Goal: Task Accomplishment & Management: Manage account settings

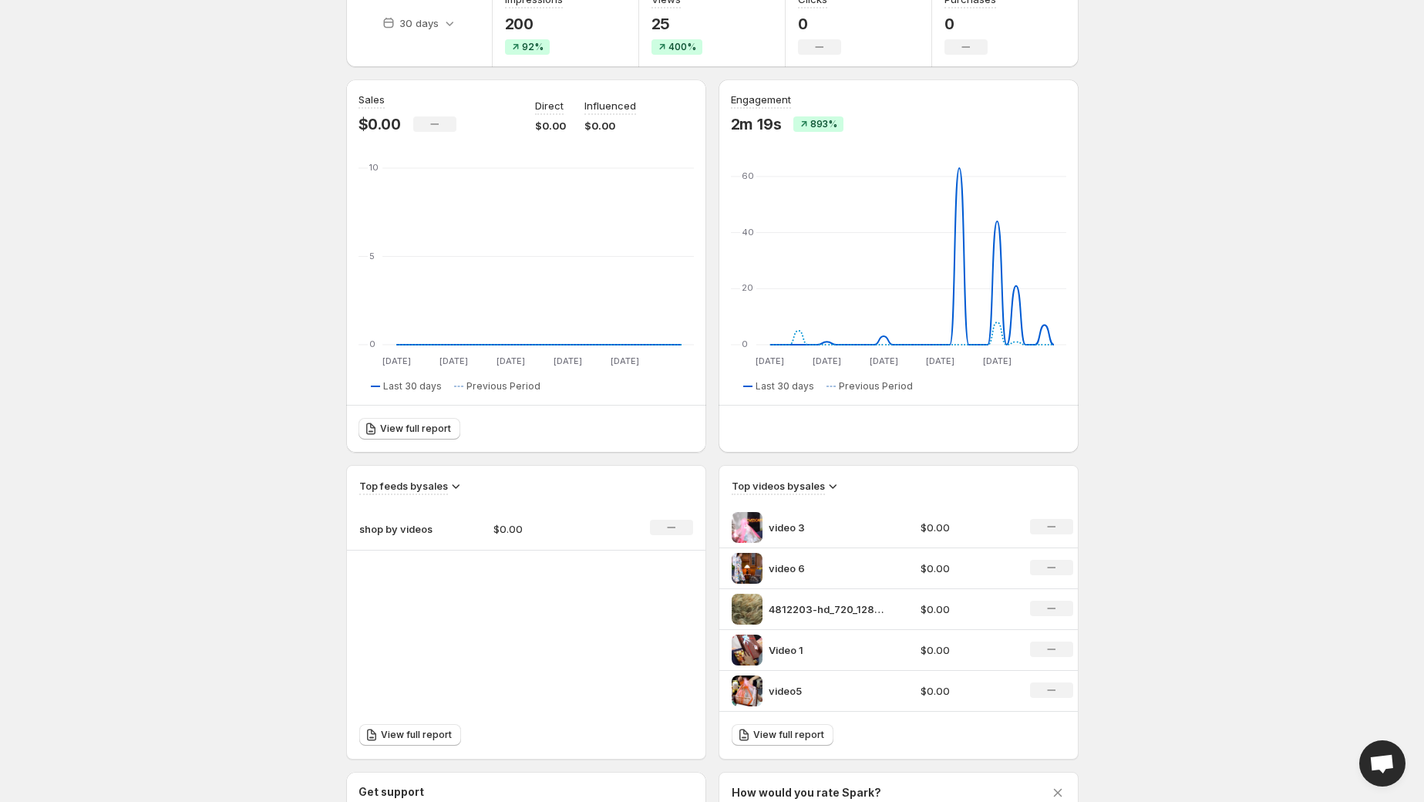
scroll to position [63, 0]
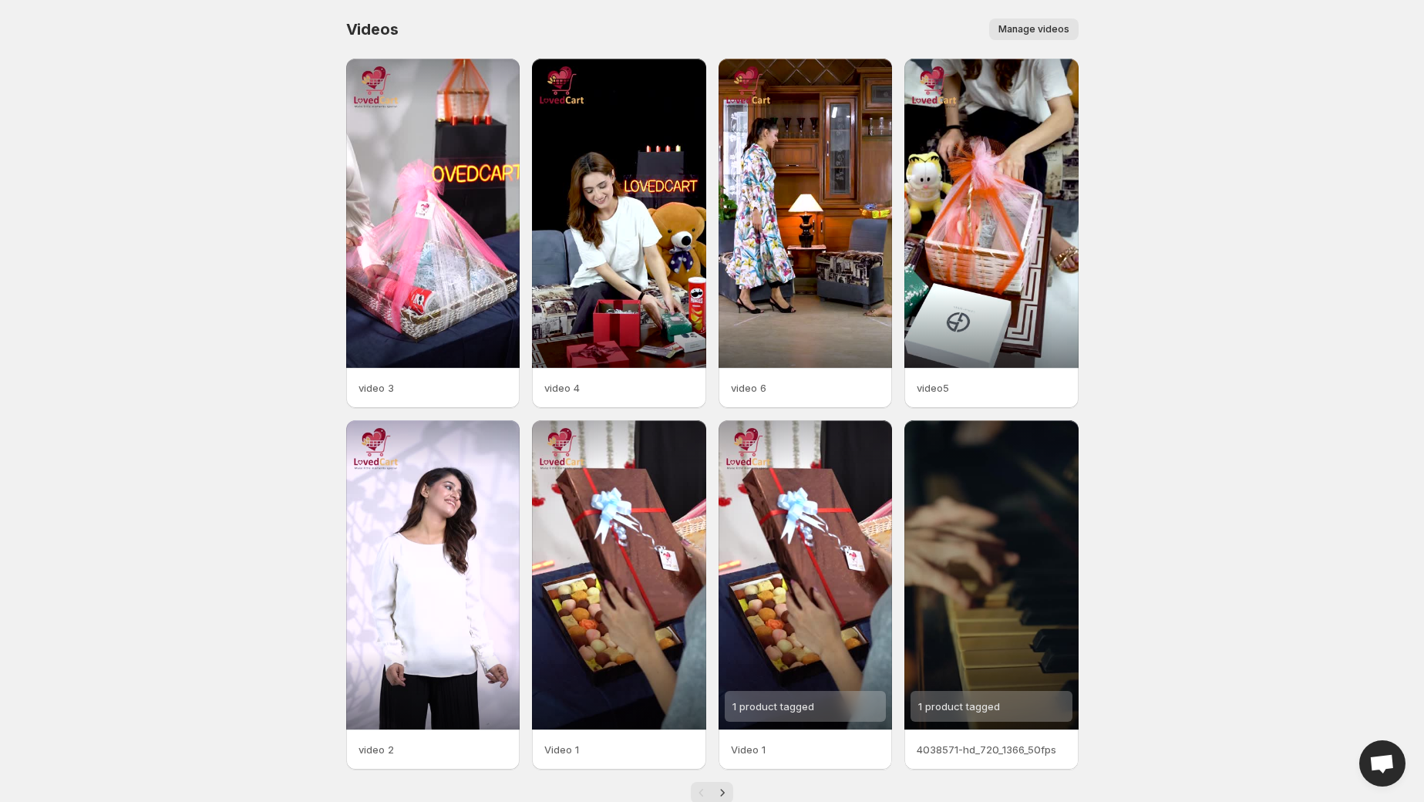
click at [1046, 28] on span "Manage videos" at bounding box center [1034, 29] width 71 height 12
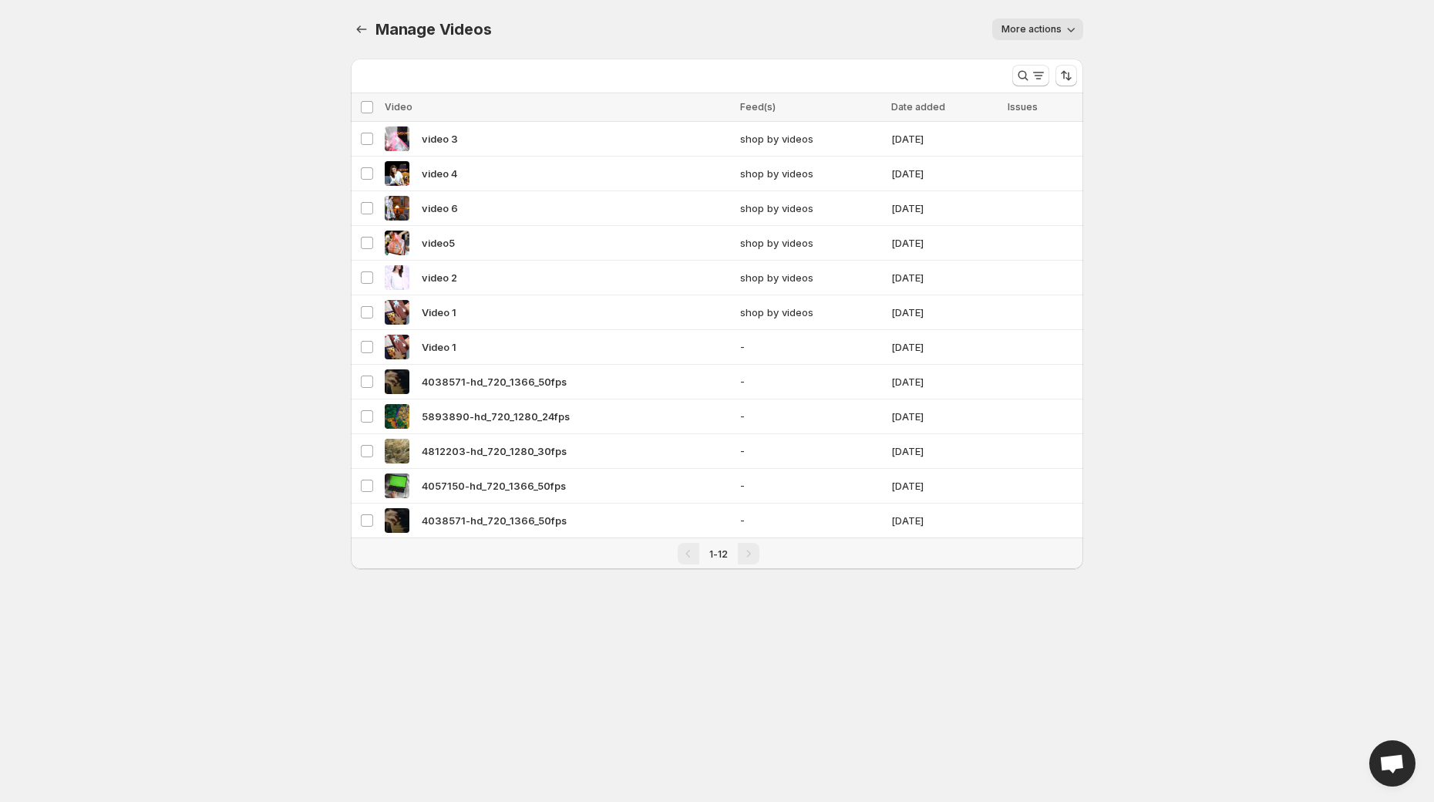
click at [819, 46] on div "Manage Videos. This page is ready Manage Videos More actions More actions More …" at bounding box center [717, 29] width 733 height 59
